Goal: Task Accomplishment & Management: Use online tool/utility

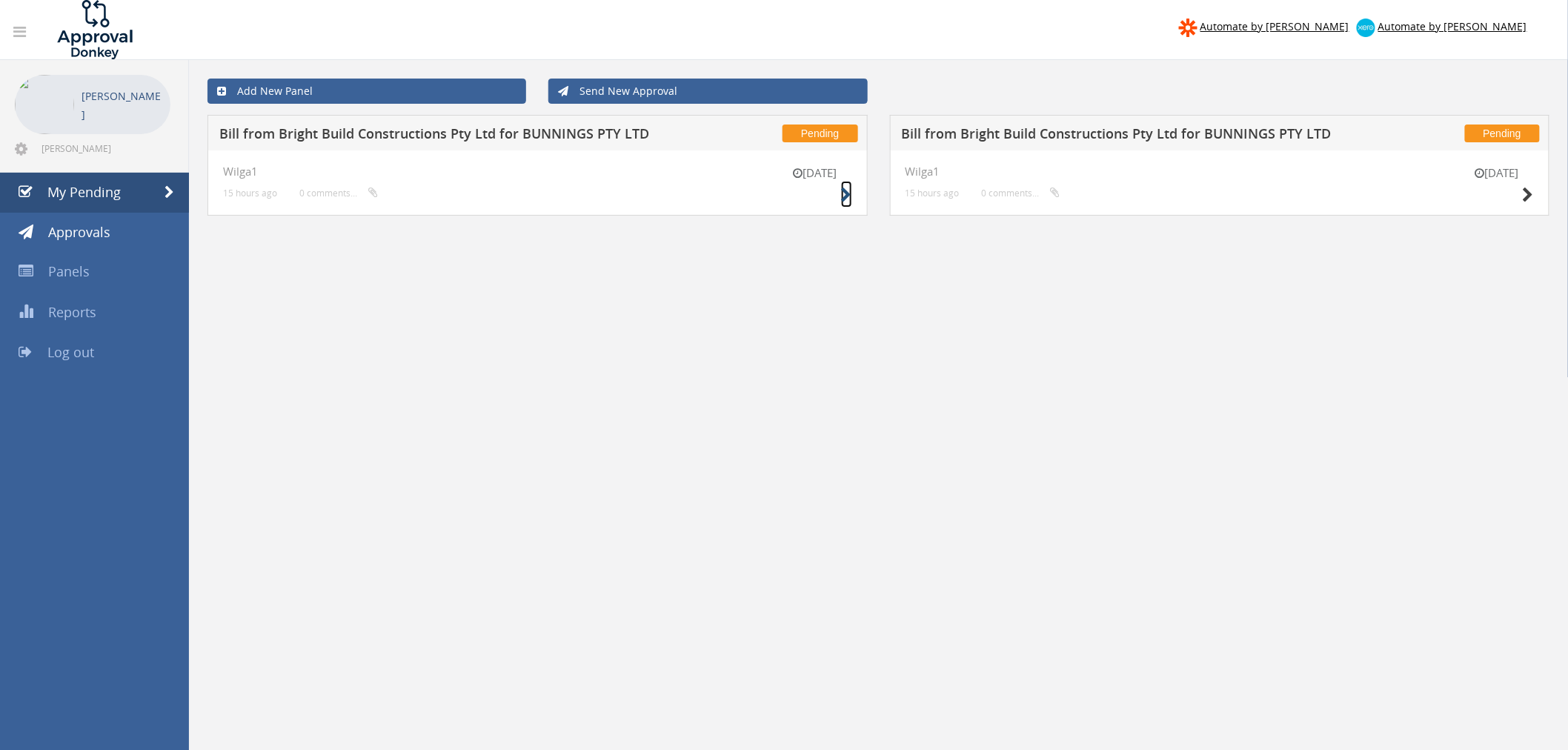
click at [841, 193] on icon at bounding box center [847, 194] width 11 height 15
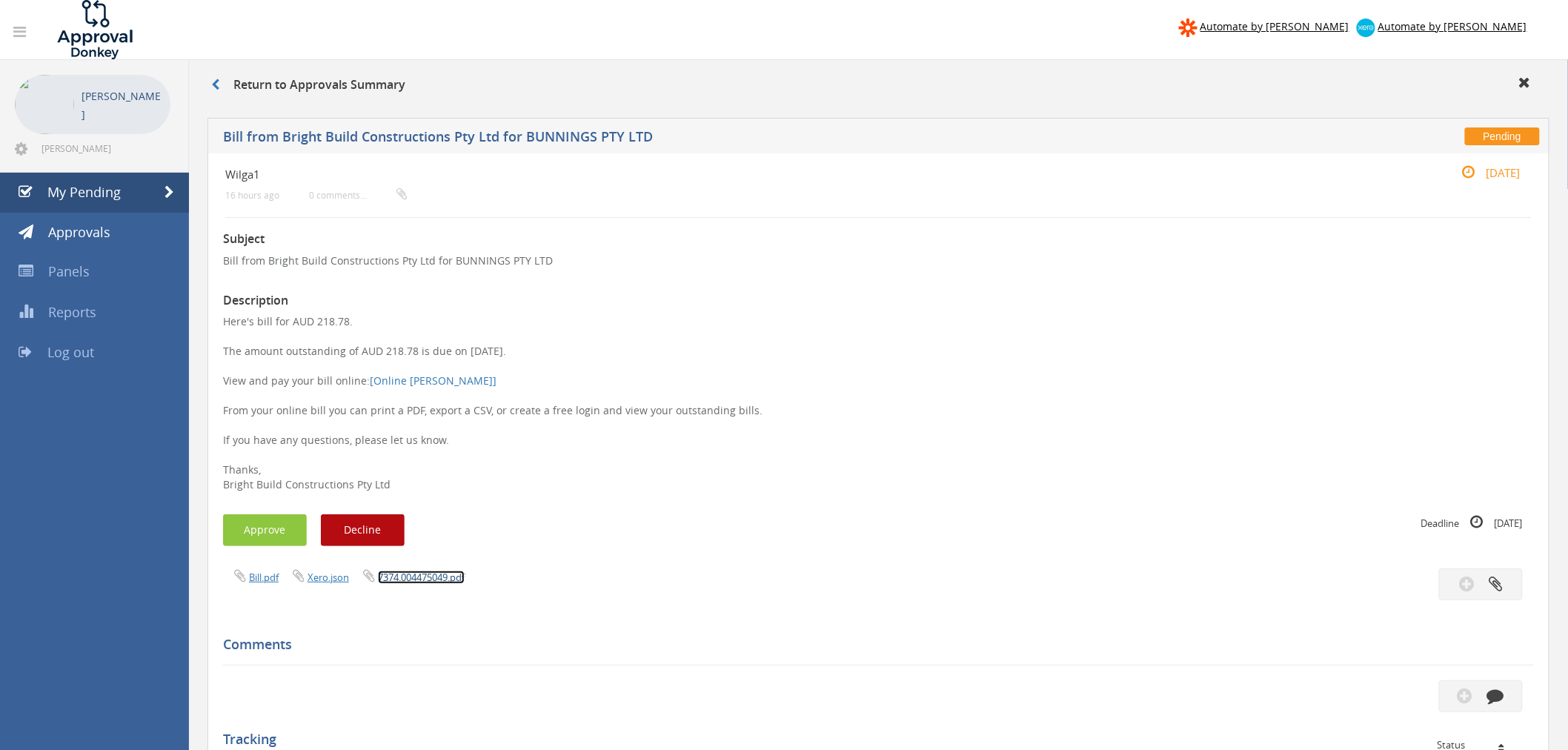
click at [439, 581] on link "7374.004475049.pdf" at bounding box center [421, 576] width 87 height 13
click at [277, 524] on button "Approve" at bounding box center [265, 531] width 84 height 32
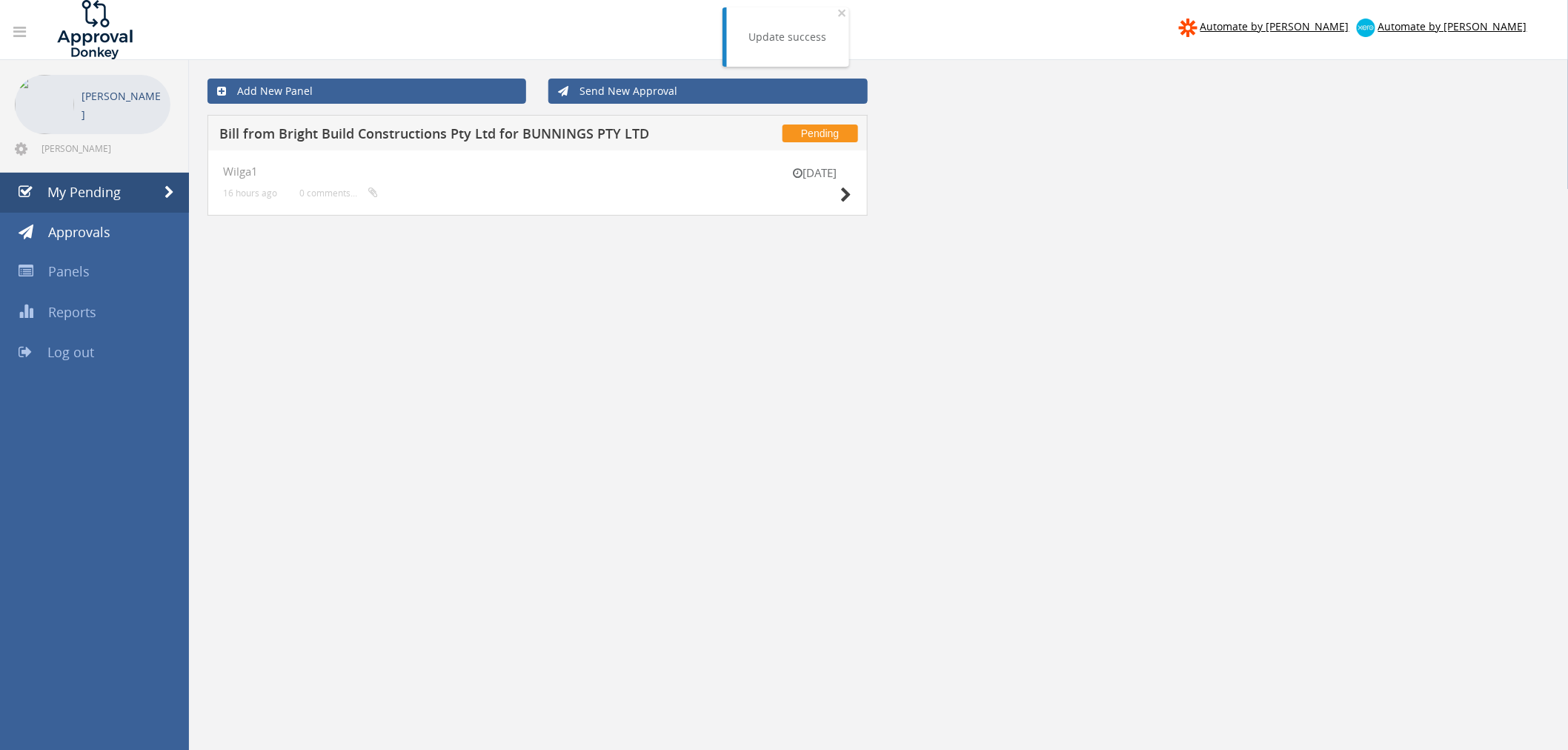
click at [852, 192] on div "[DATE] Wilga1 16 hours ago 0 comments..." at bounding box center [538, 183] width 660 height 65
click at [842, 195] on icon at bounding box center [847, 194] width 11 height 15
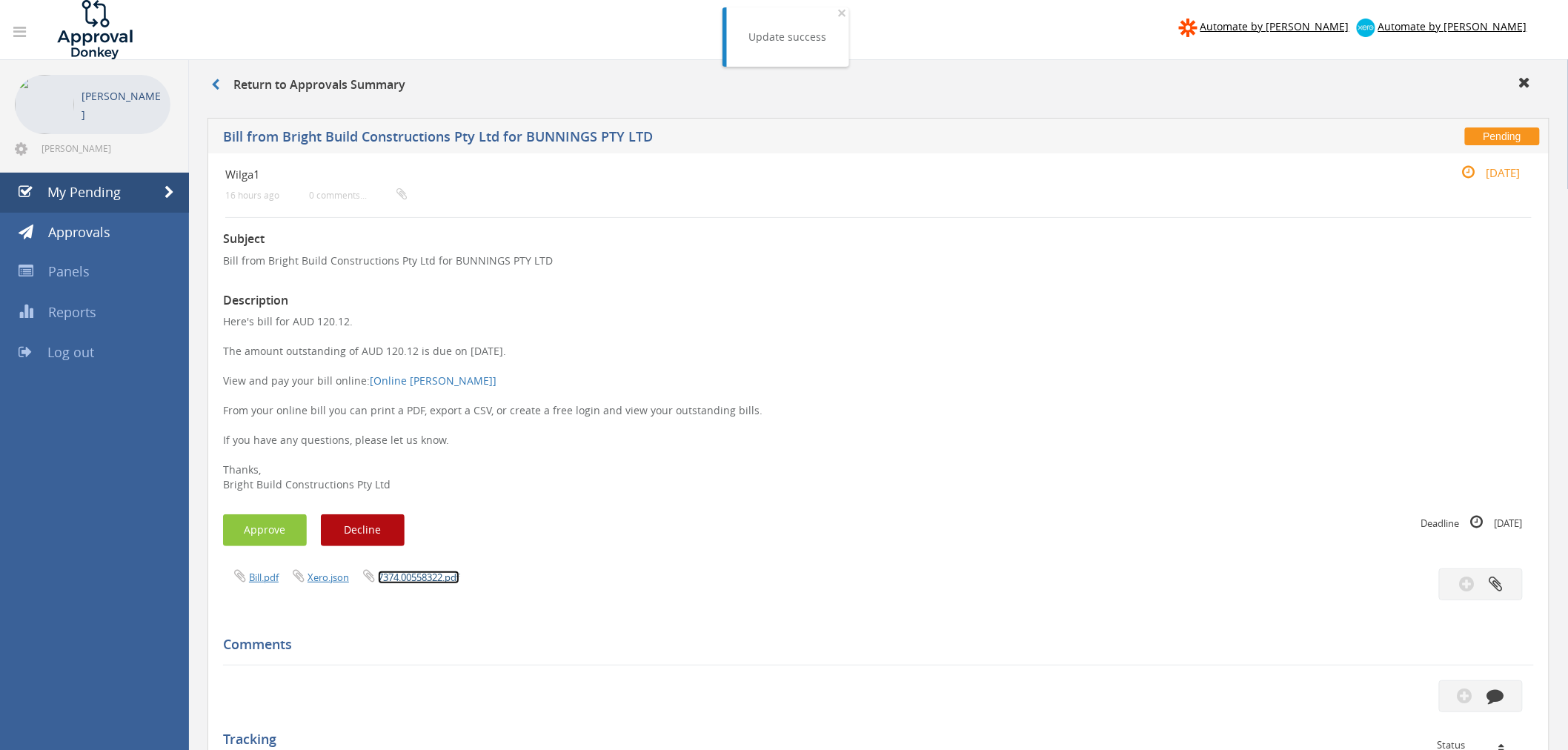
click at [424, 576] on link "7374.00558322.pdf" at bounding box center [418, 576] width 81 height 13
click at [270, 527] on button "Approve" at bounding box center [265, 531] width 84 height 32
